Goal: Navigation & Orientation: Find specific page/section

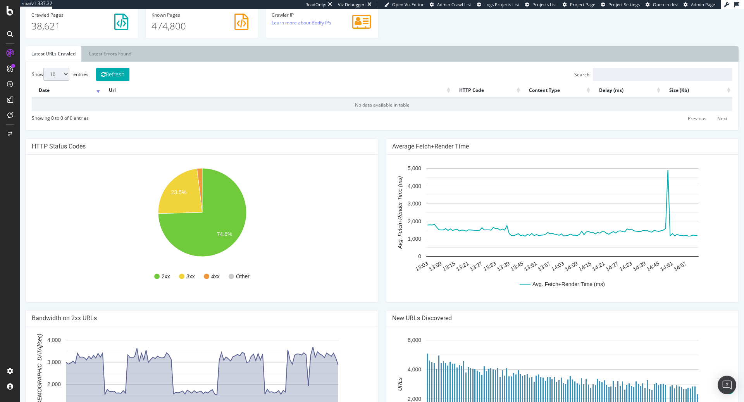
scroll to position [318, 0]
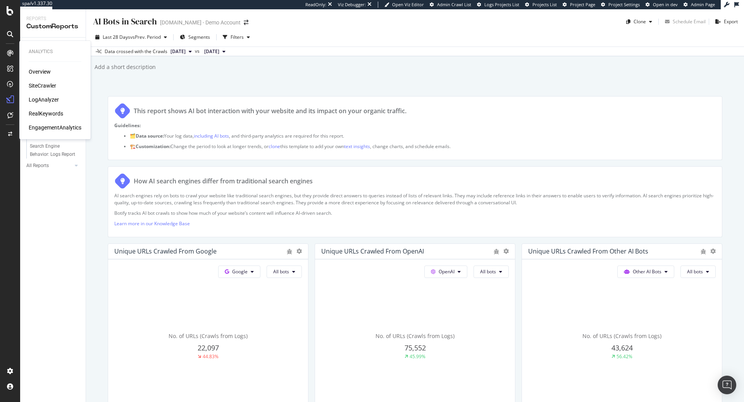
click at [48, 85] on div "SiteCrawler" at bounding box center [43, 86] width 28 height 8
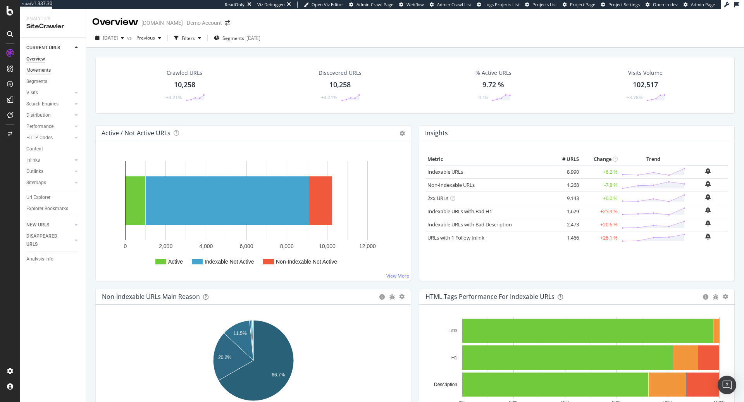
click at [48, 67] on div "Movements" at bounding box center [38, 70] width 24 height 8
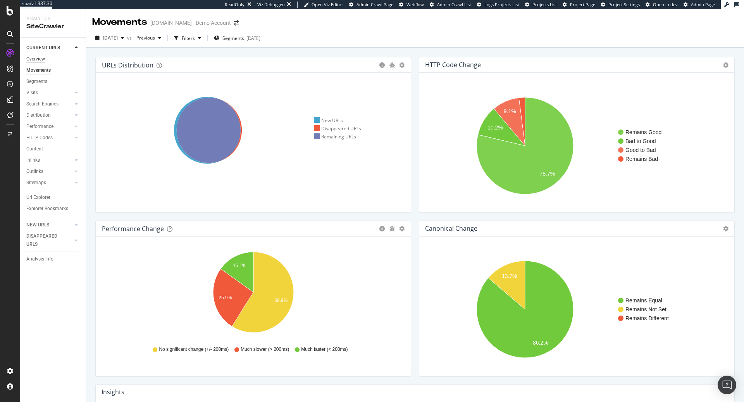
click at [43, 57] on div "Overview" at bounding box center [35, 59] width 19 height 8
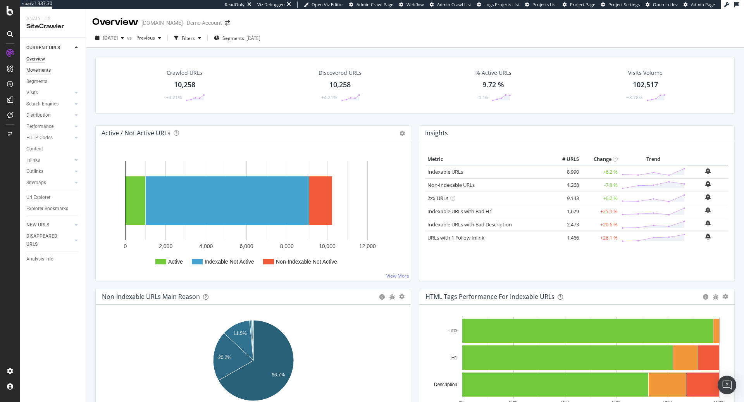
click at [43, 71] on div "Movements" at bounding box center [38, 70] width 24 height 8
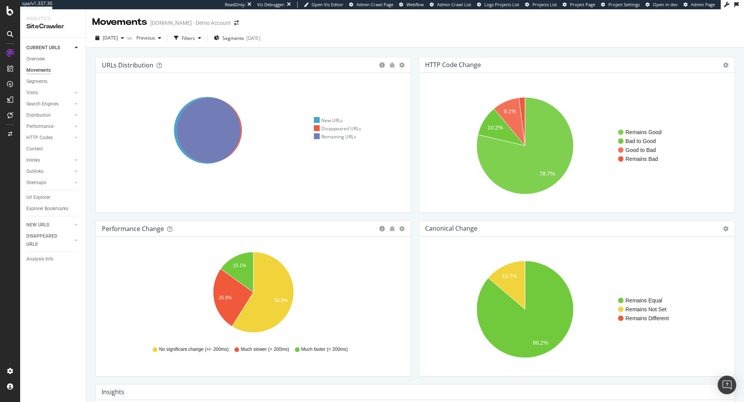
click at [699, 6] on span "Admin Page" at bounding box center [703, 5] width 24 height 6
